Goal: Information Seeking & Learning: Learn about a topic

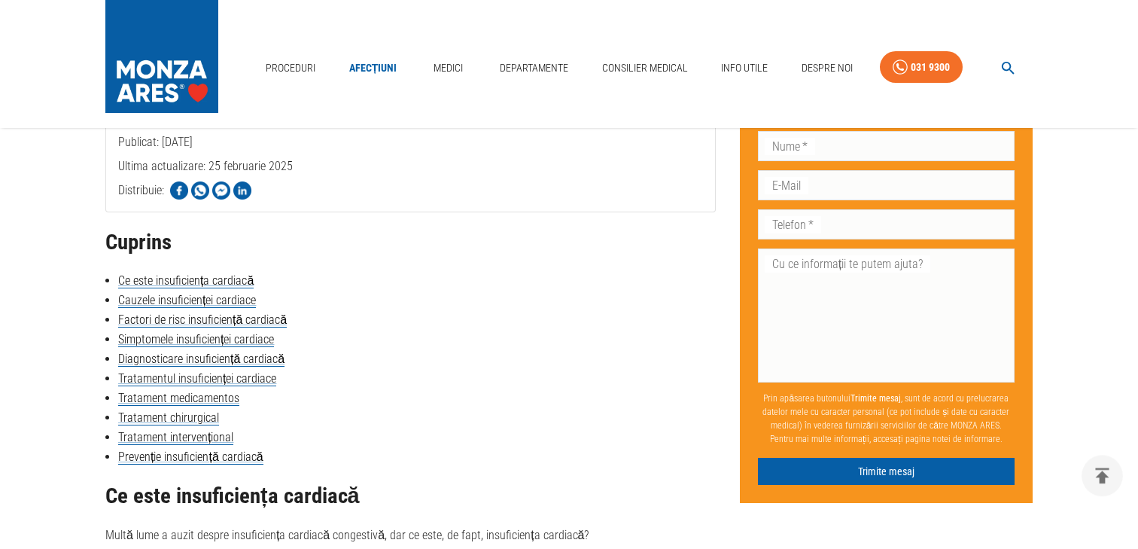
scroll to position [581, 0]
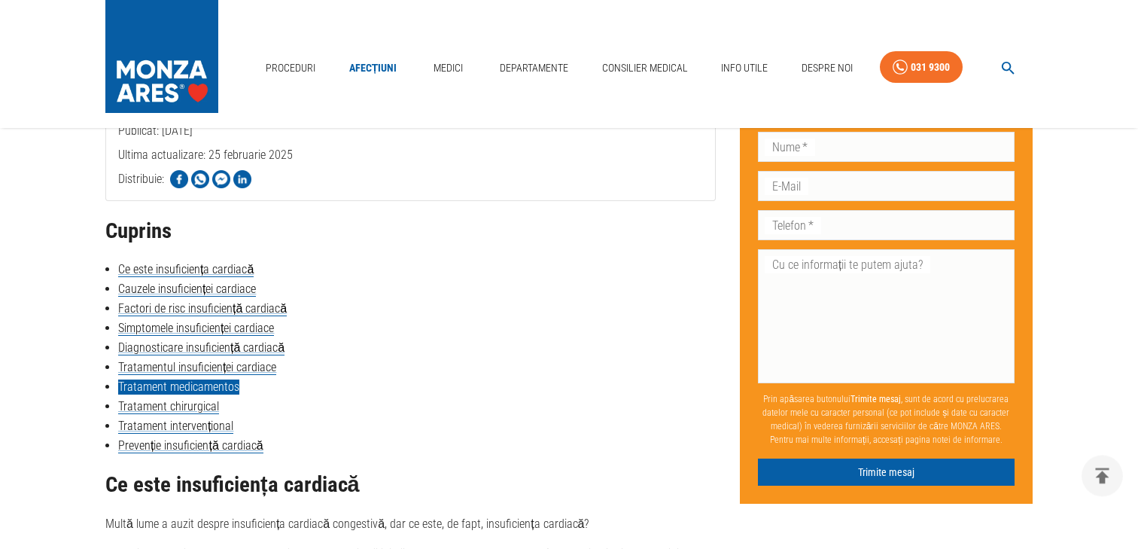
click at [208, 392] on link "Tratament medicamentos" at bounding box center [178, 386] width 121 height 15
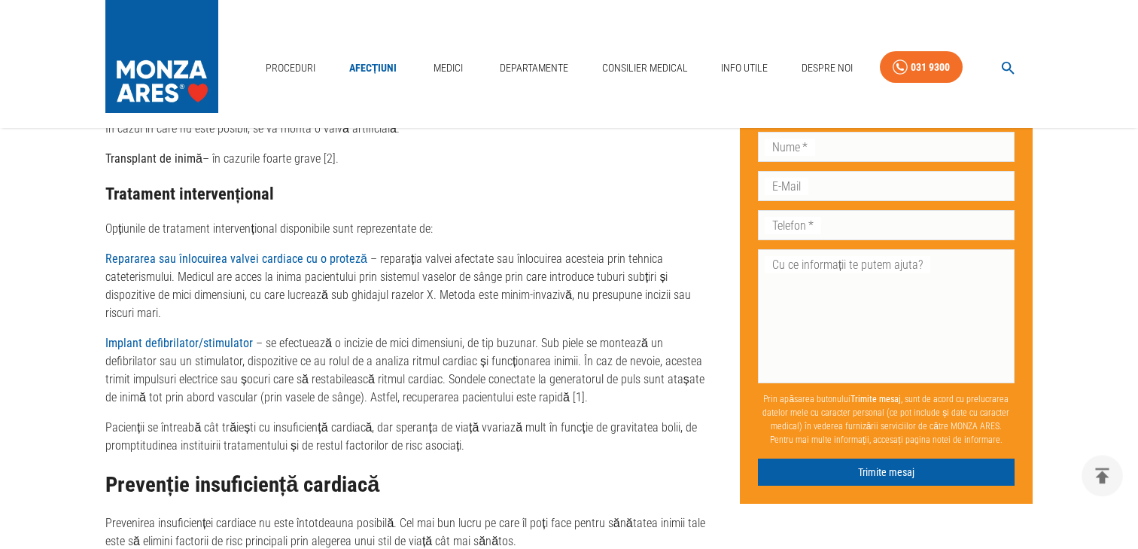
scroll to position [3471, 0]
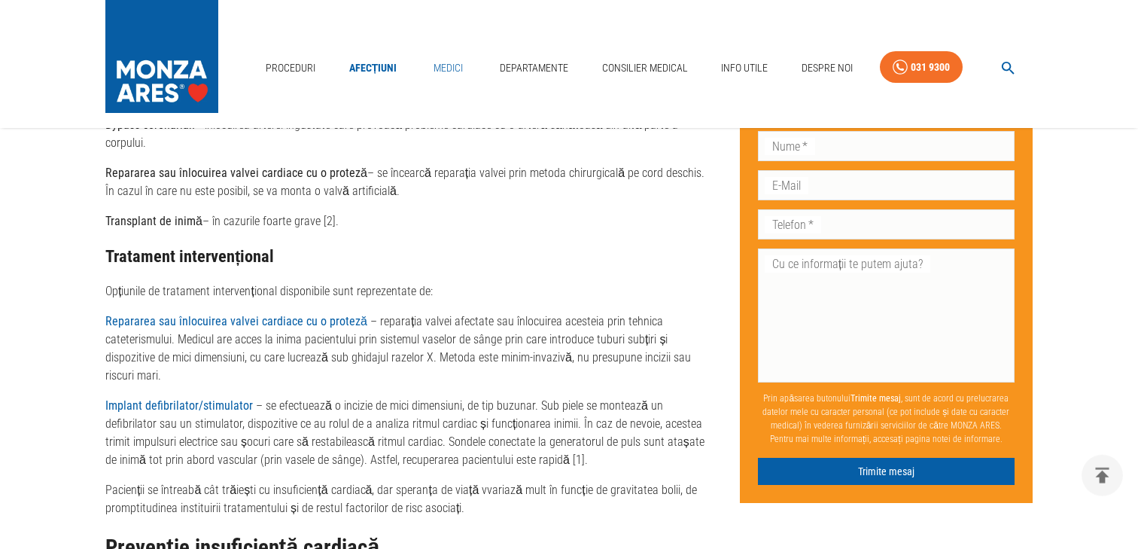
click at [454, 53] on link "Medici" at bounding box center [449, 68] width 48 height 31
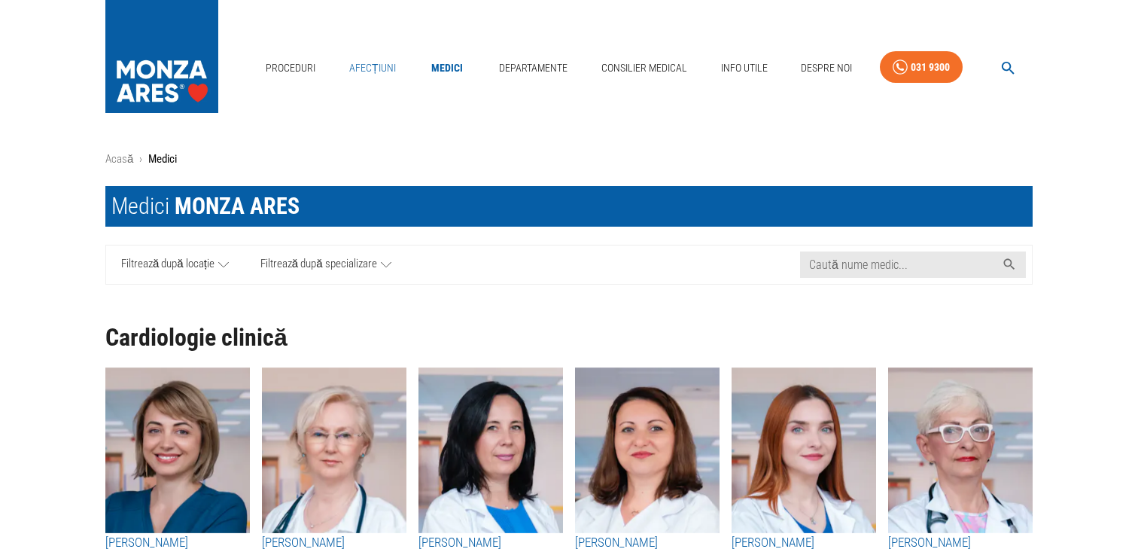
click at [375, 53] on link "Afecțiuni" at bounding box center [372, 68] width 59 height 31
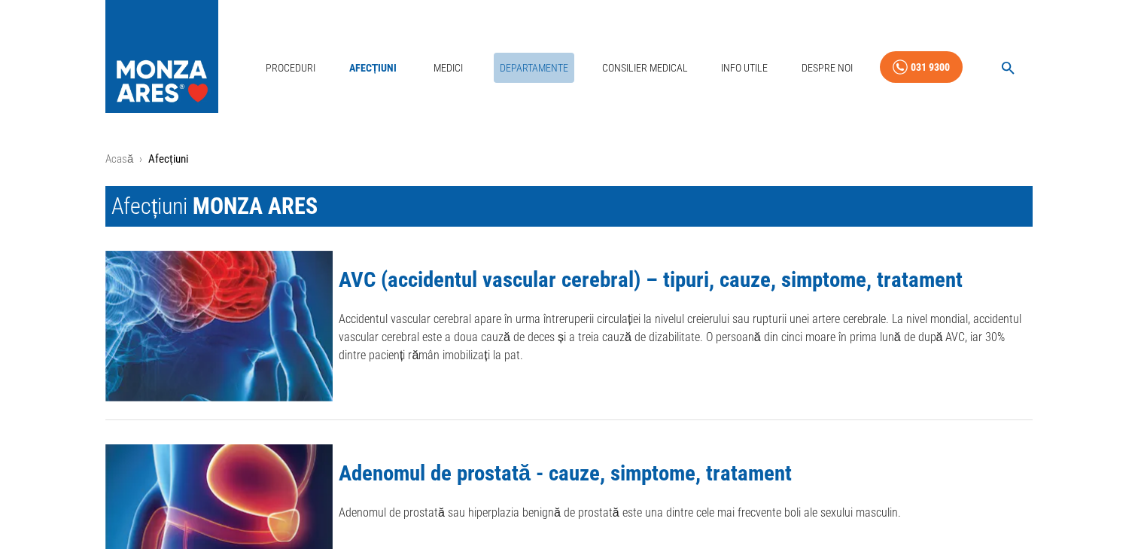
click at [526, 53] on link "Departamente" at bounding box center [534, 68] width 81 height 31
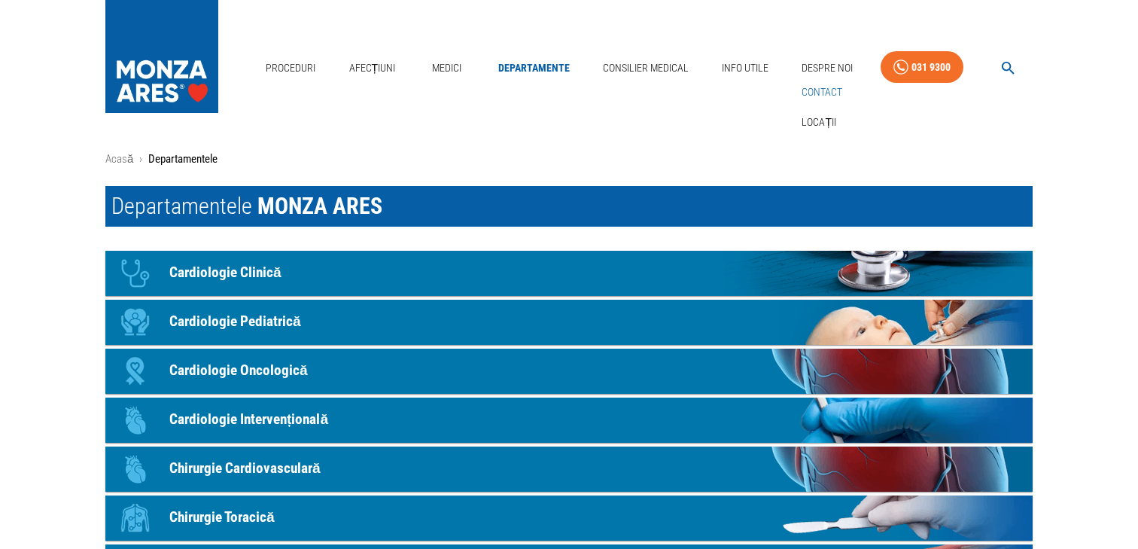
click at [831, 80] on link "Contact" at bounding box center [822, 92] width 47 height 25
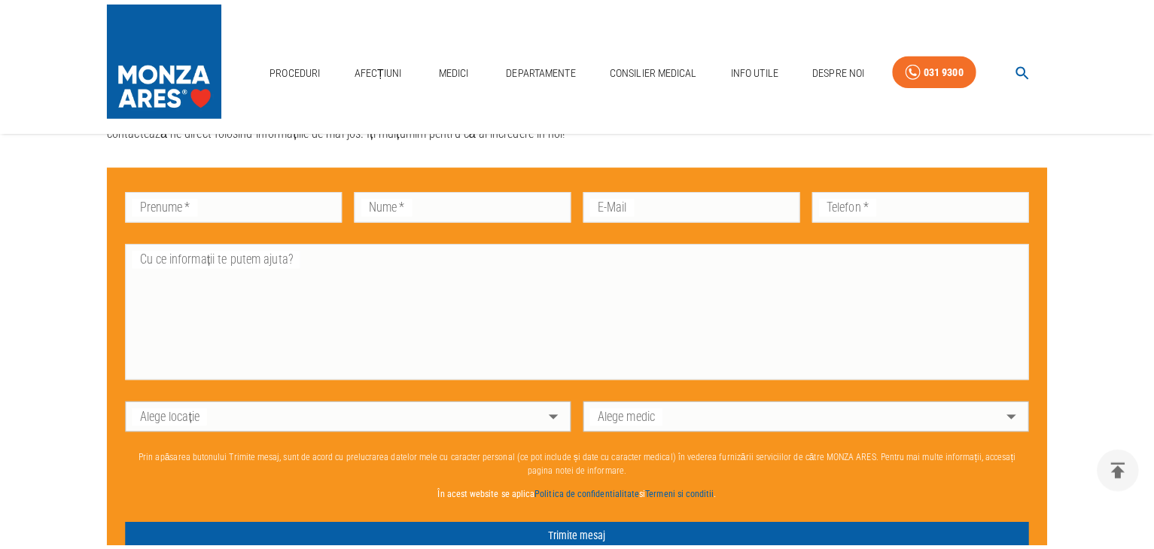
scroll to position [849, 0]
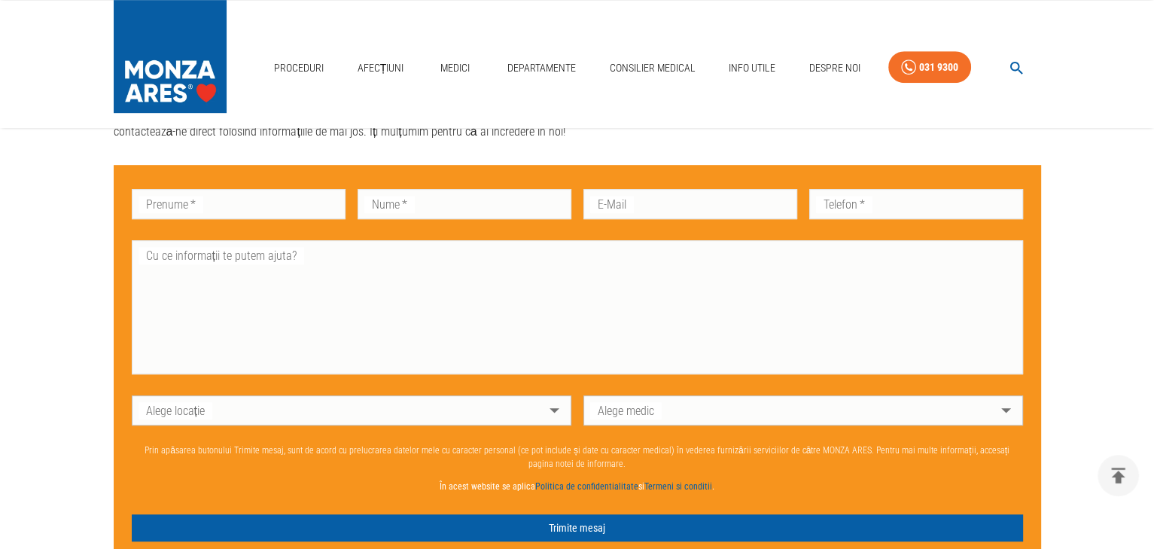
click at [544, 404] on body "Proceduri Afecțiuni Medici Departamente Consilier Medical Info Utile Despre Noi…" at bounding box center [577, 100] width 1154 height 1899
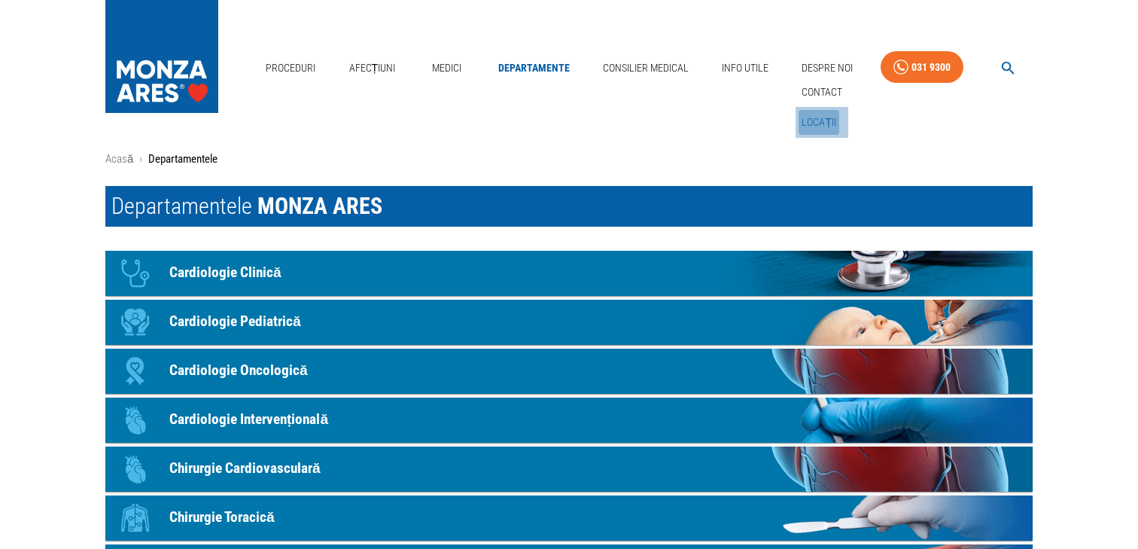
click at [816, 110] on link "Locații" at bounding box center [819, 122] width 41 height 25
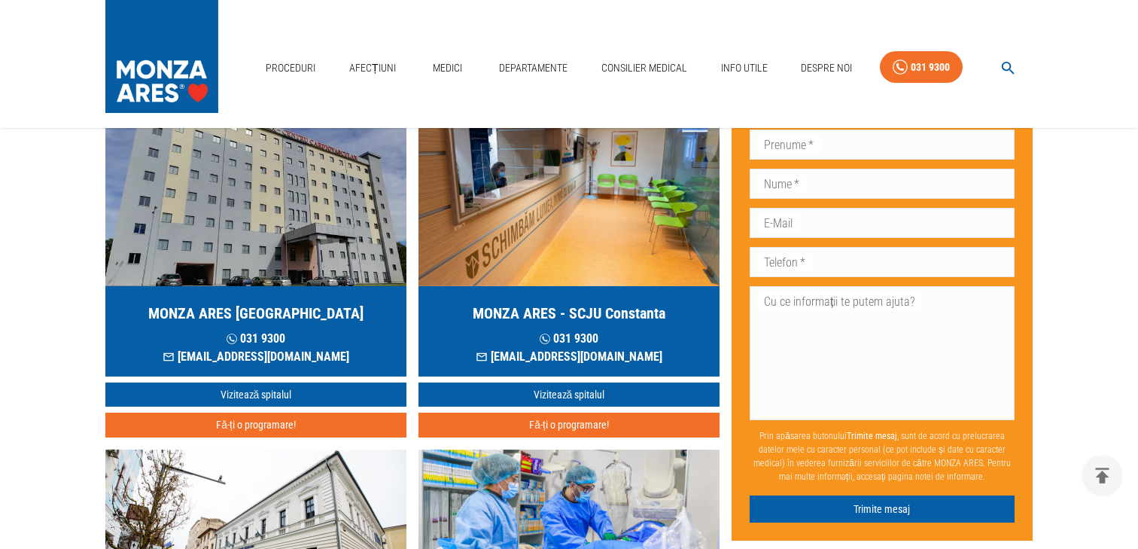
scroll to position [143, 0]
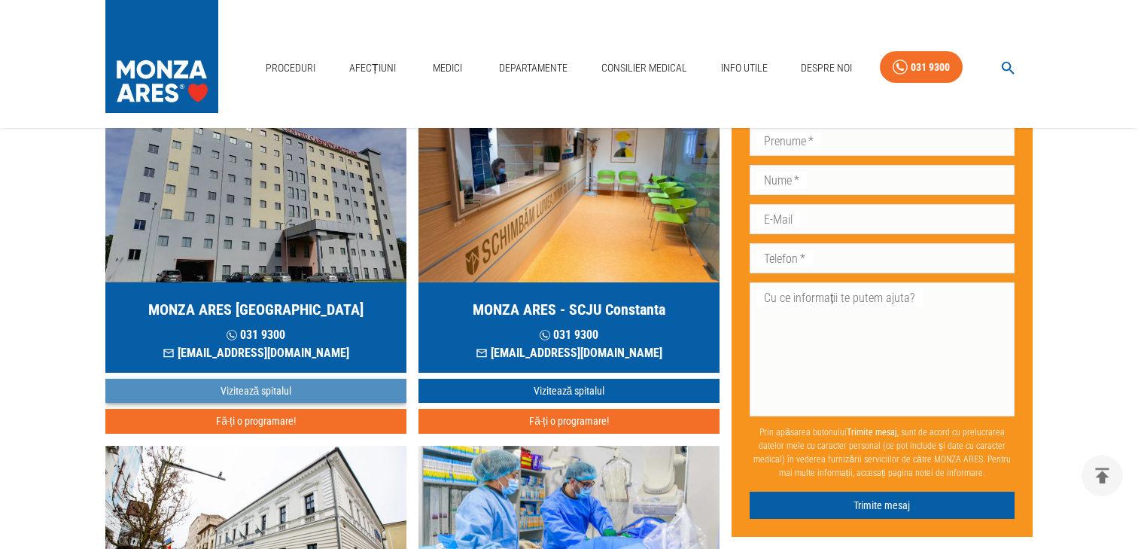
click at [258, 386] on link "Vizitează spitalul" at bounding box center [255, 391] width 301 height 25
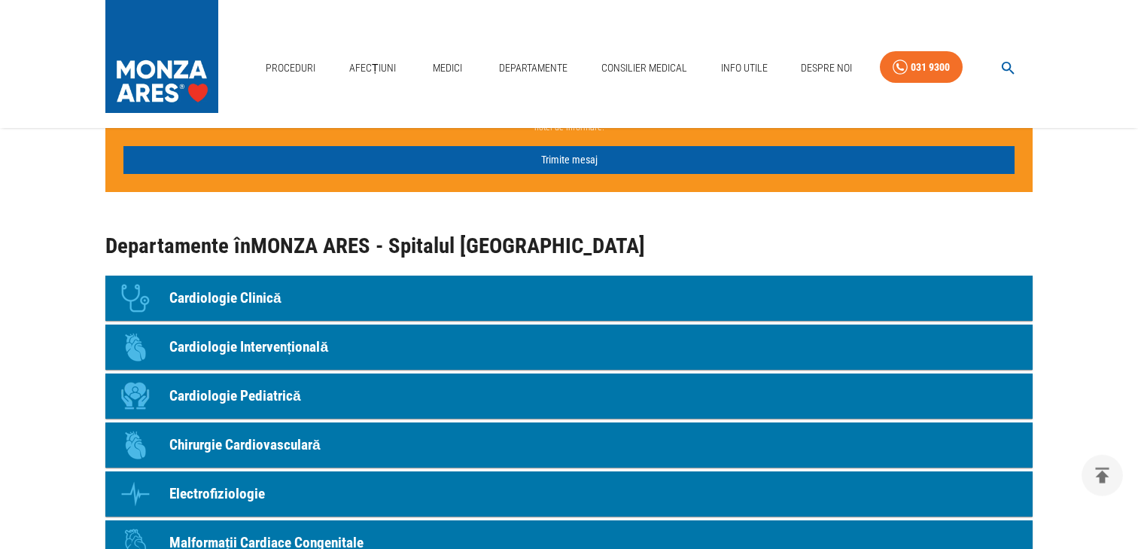
scroll to position [1306, 0]
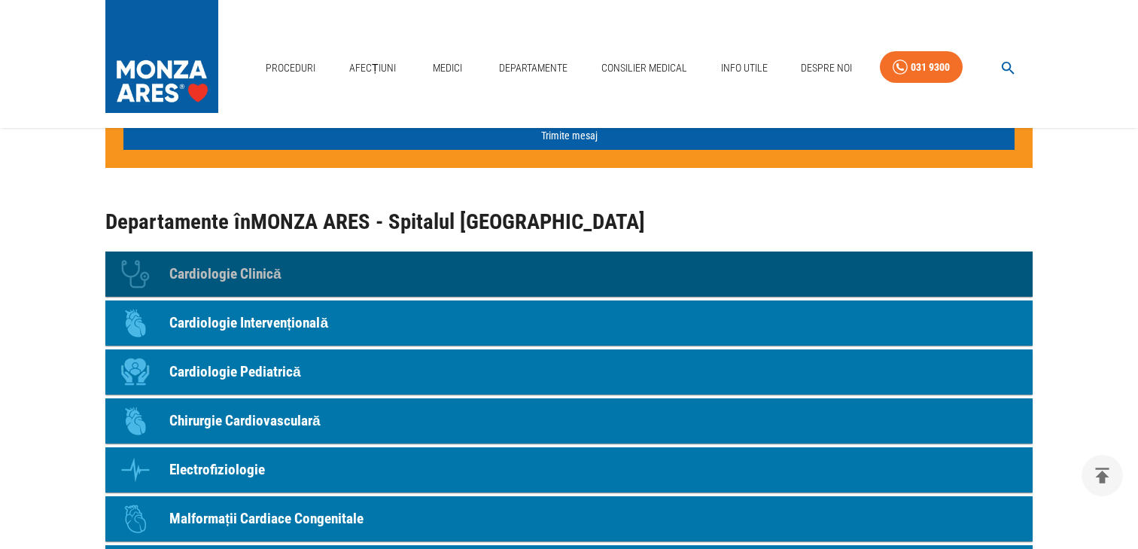
click at [236, 273] on p "Cardiologie Clinică" at bounding box center [225, 275] width 112 height 22
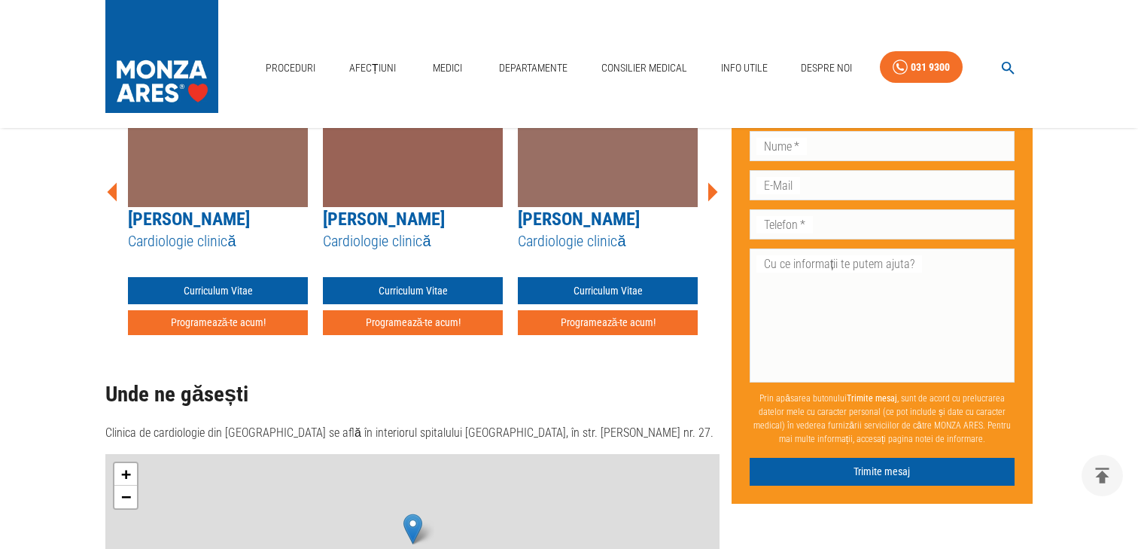
scroll to position [202, 0]
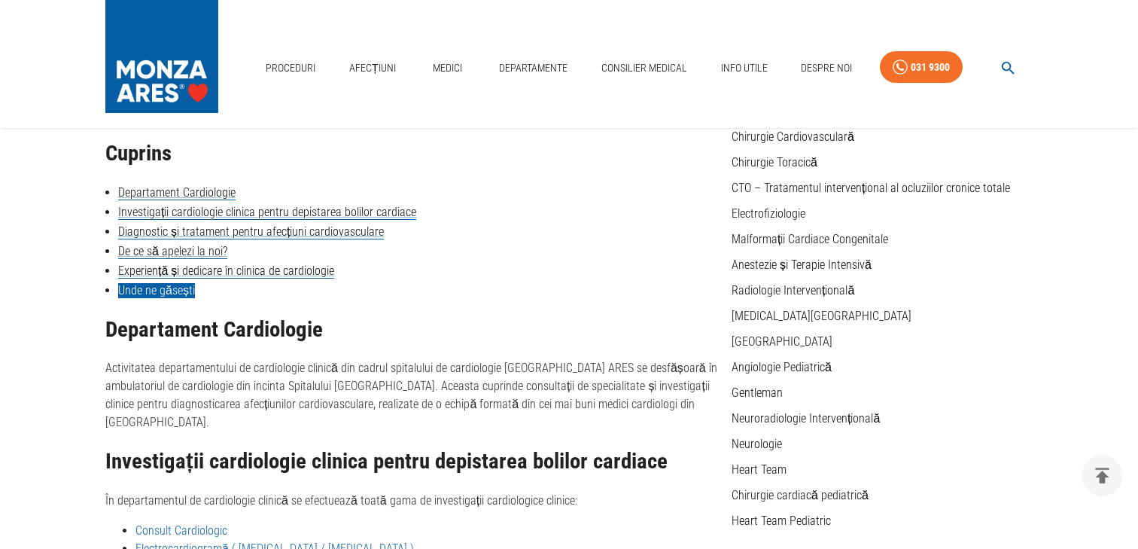
click at [163, 292] on link "Unde ne găsești" at bounding box center [156, 290] width 77 height 15
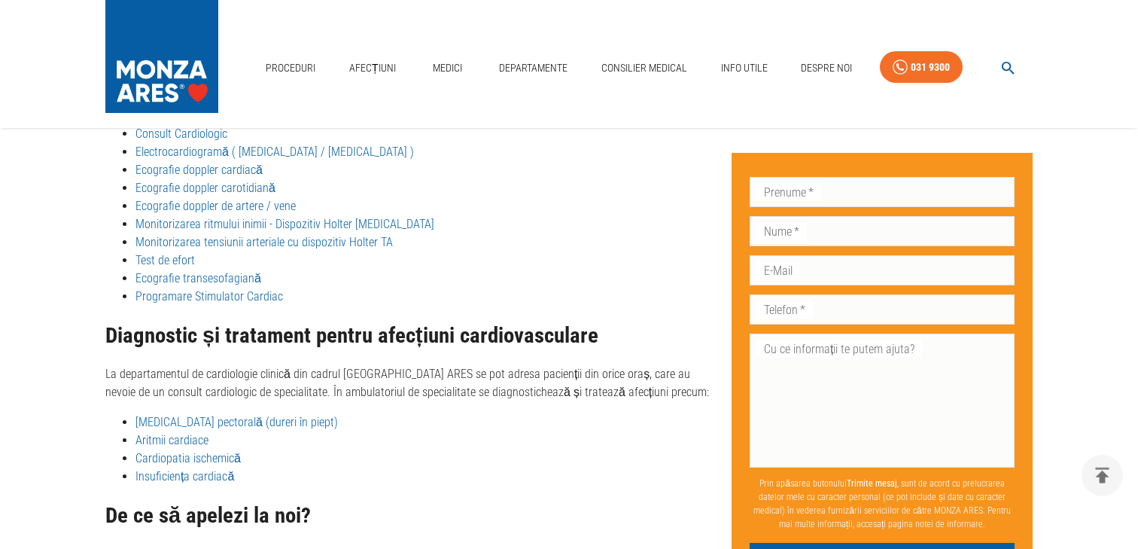
scroll to position [662, 0]
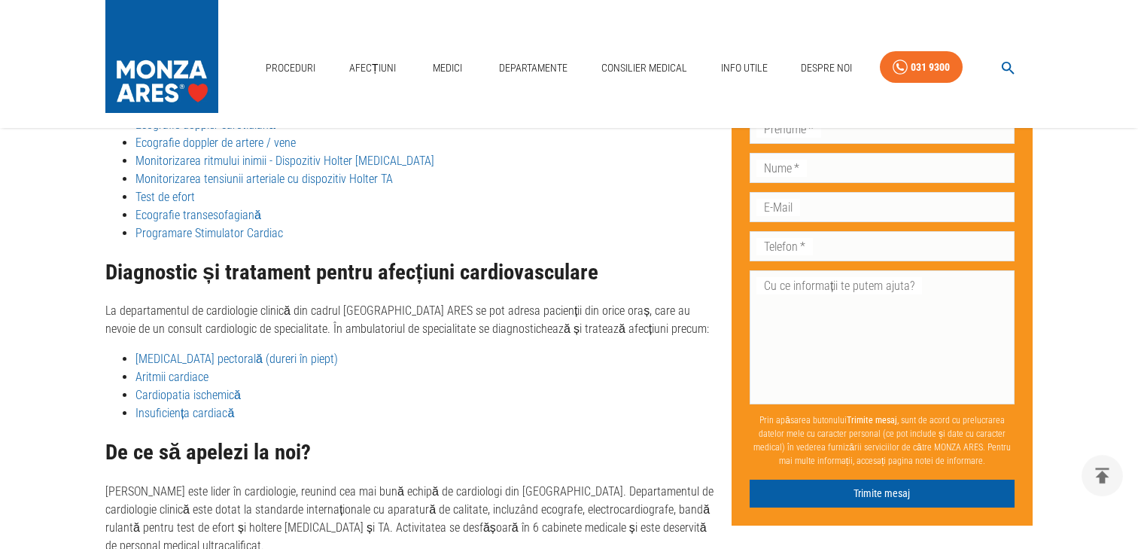
click at [220, 406] on link "Insuficiența cardiacă" at bounding box center [185, 413] width 99 height 14
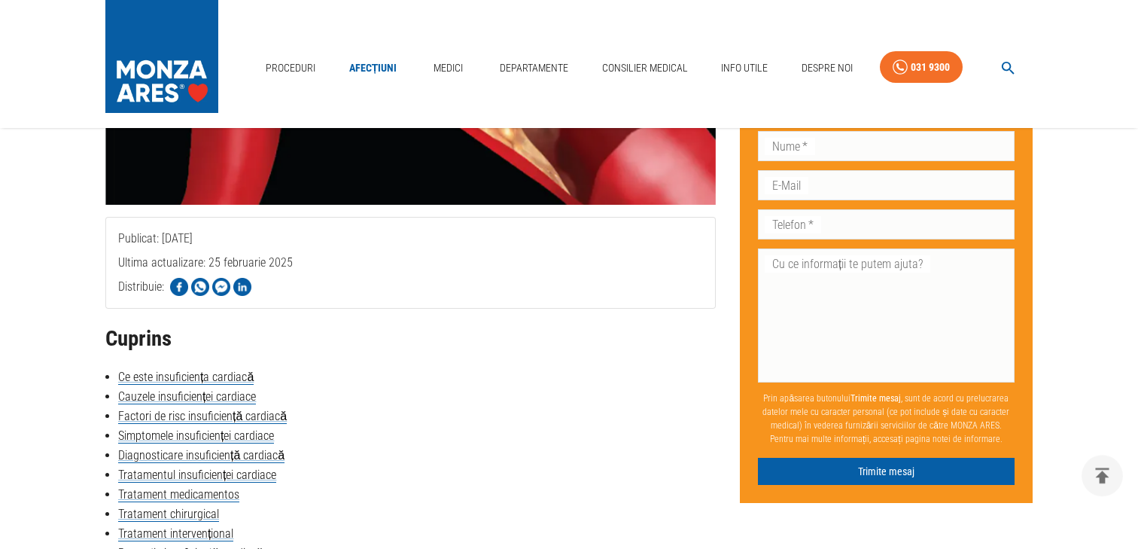
scroll to position [504, 0]
